Goal: Task Accomplishment & Management: Use online tool/utility

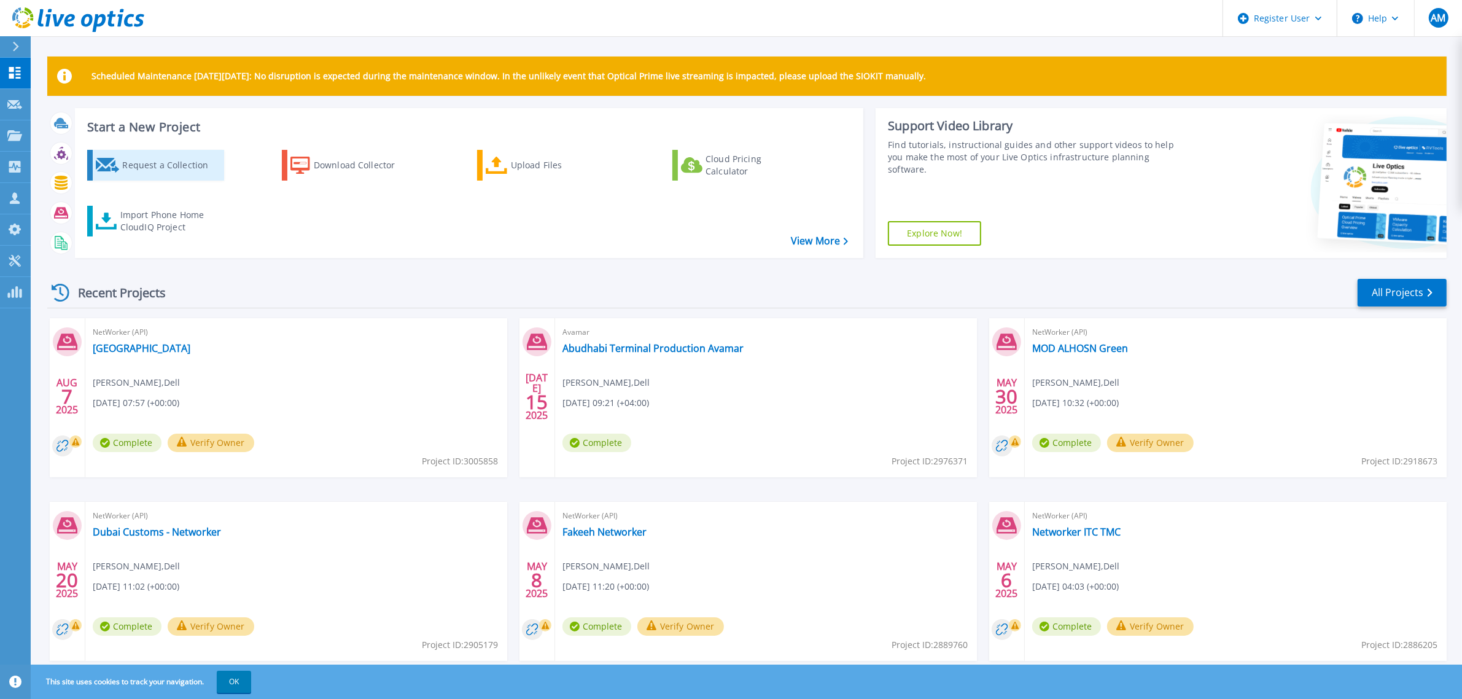
click at [144, 160] on div "Request a Collection" at bounding box center [171, 165] width 98 height 25
click at [545, 182] on div "Request a Collection Download Collector Upload Files Cloud Pricing Calculator I…" at bounding box center [467, 196] width 780 height 112
click at [538, 176] on div "Upload Files" at bounding box center [560, 165] width 98 height 25
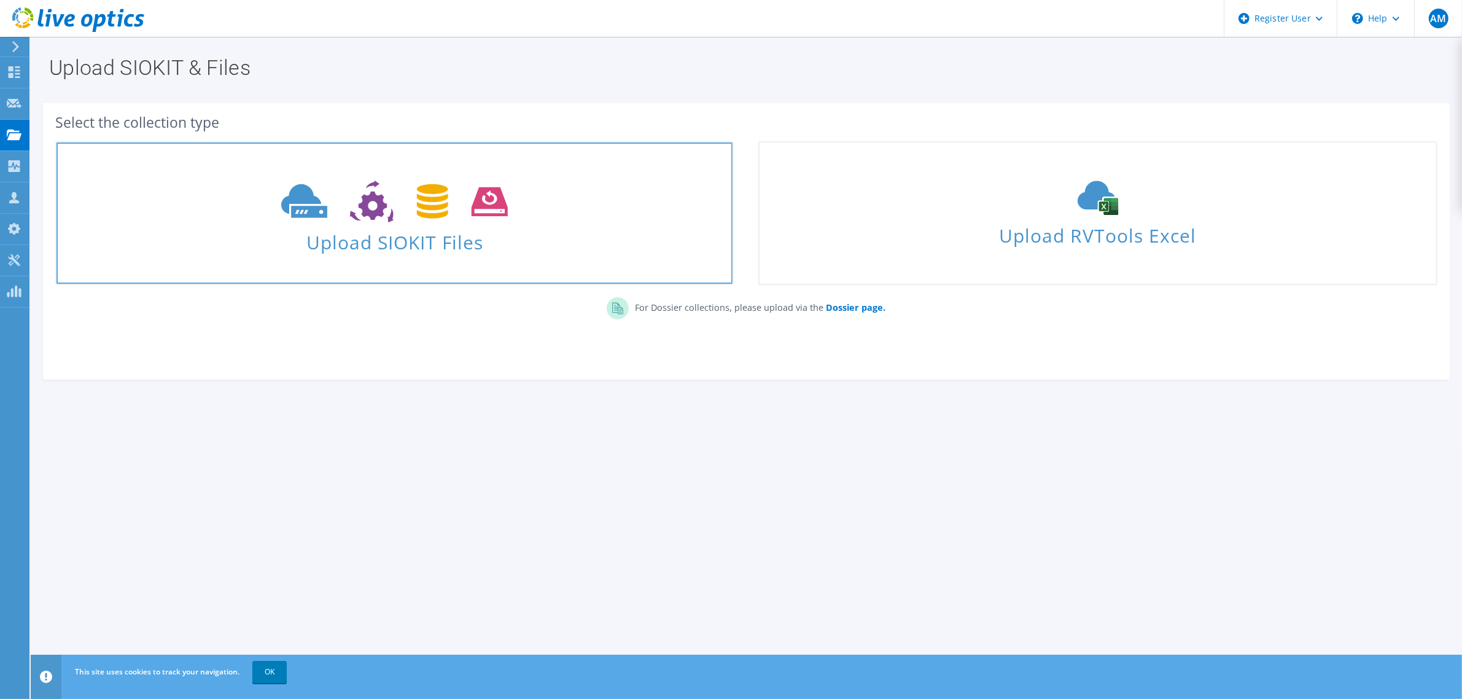
click at [511, 213] on span at bounding box center [394, 200] width 676 height 52
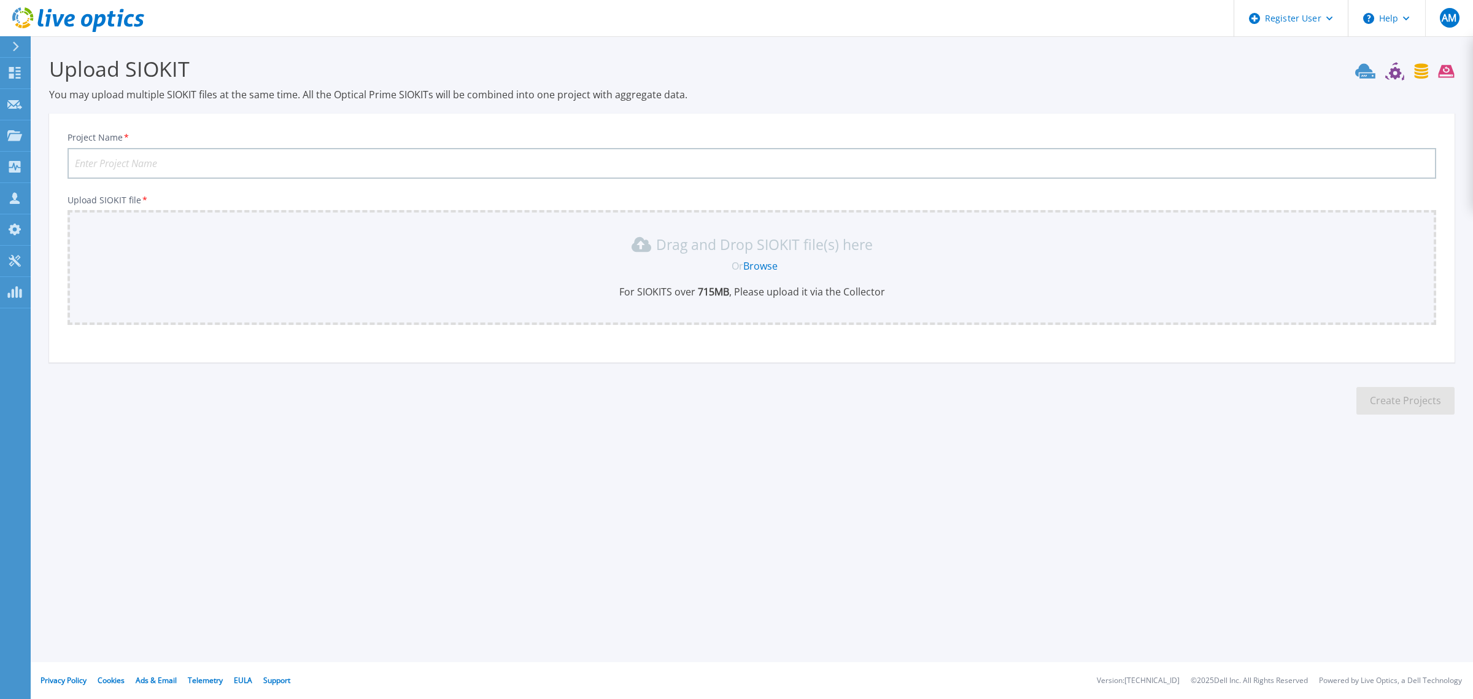
click at [321, 153] on input "Project Name *" at bounding box center [752, 163] width 1369 height 31
type input "Dubai Customs - September"
click at [757, 265] on link "Browse" at bounding box center [760, 266] width 34 height 14
